Goal: Information Seeking & Learning: Learn about a topic

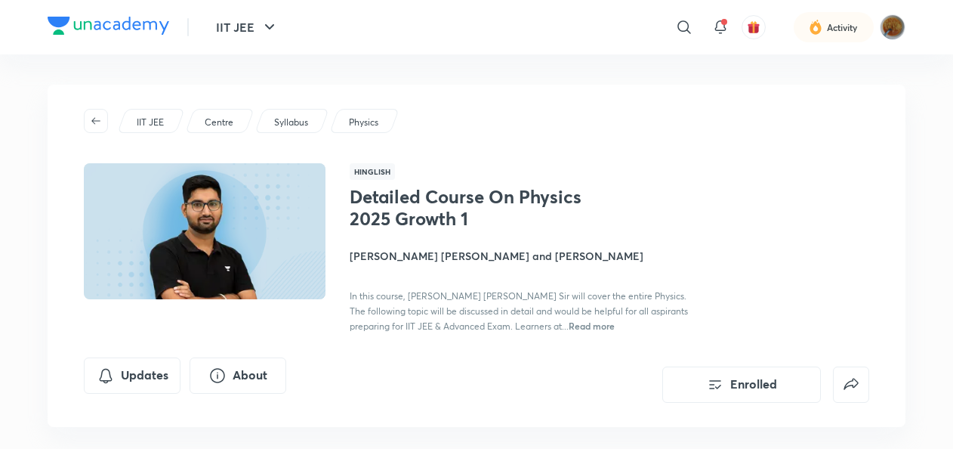
click at [153, 124] on p "IIT JEE" at bounding box center [150, 123] width 27 height 14
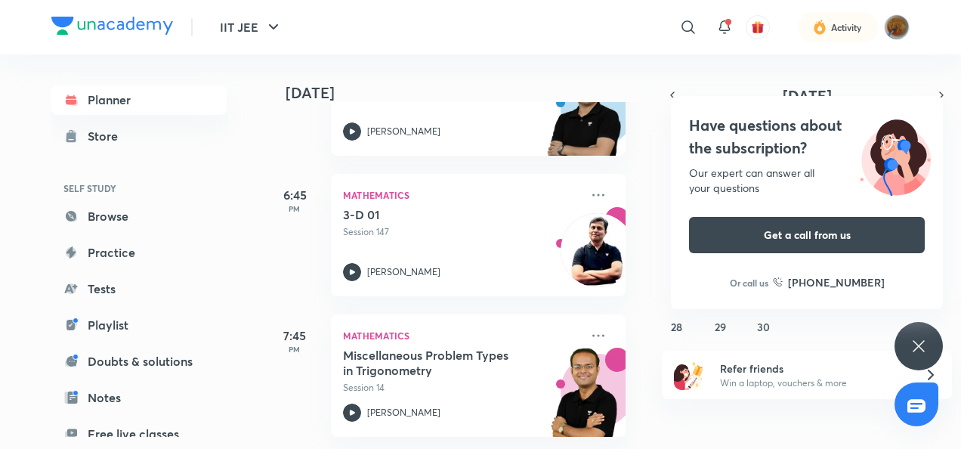
scroll to position [2390, 5]
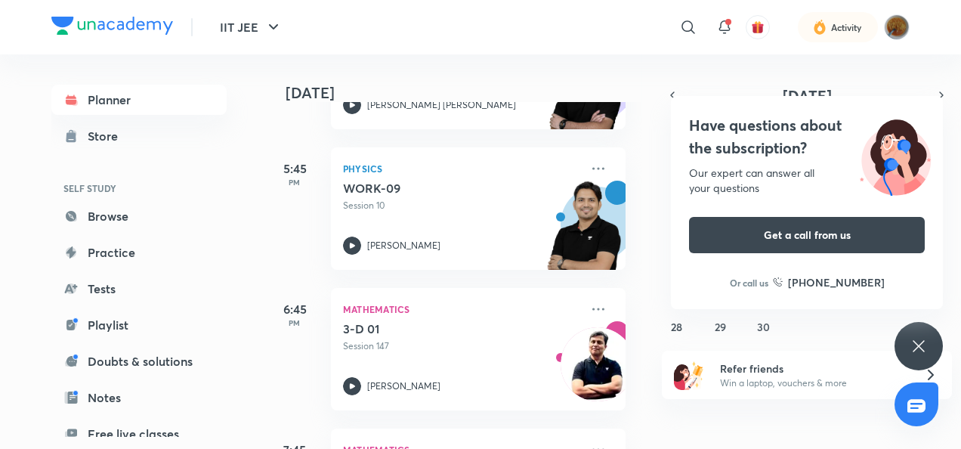
click at [922, 333] on div "Have questions about the subscription? Our expert can answer all your questions…" at bounding box center [918, 346] width 48 height 48
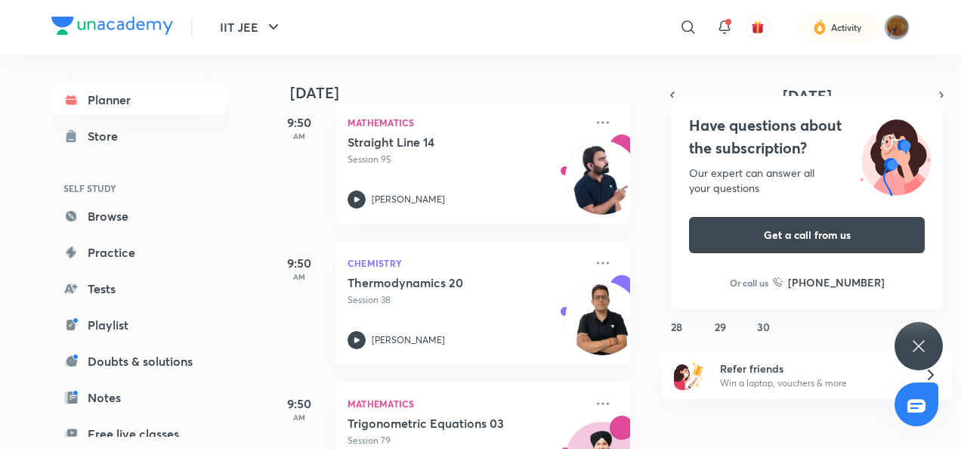
scroll to position [510, 0]
